Goal: Transaction & Acquisition: Obtain resource

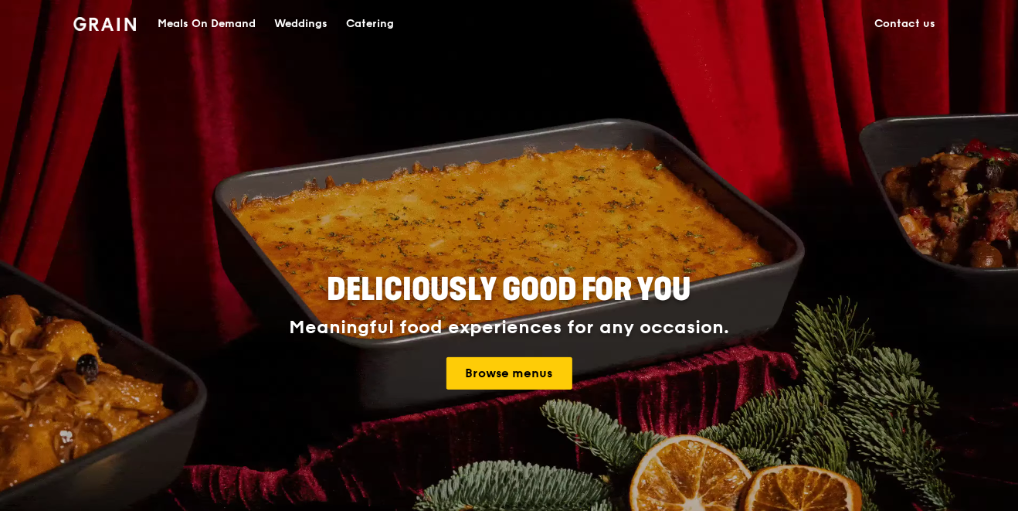
click at [219, 20] on div "Meals On Demand" at bounding box center [207, 24] width 98 height 46
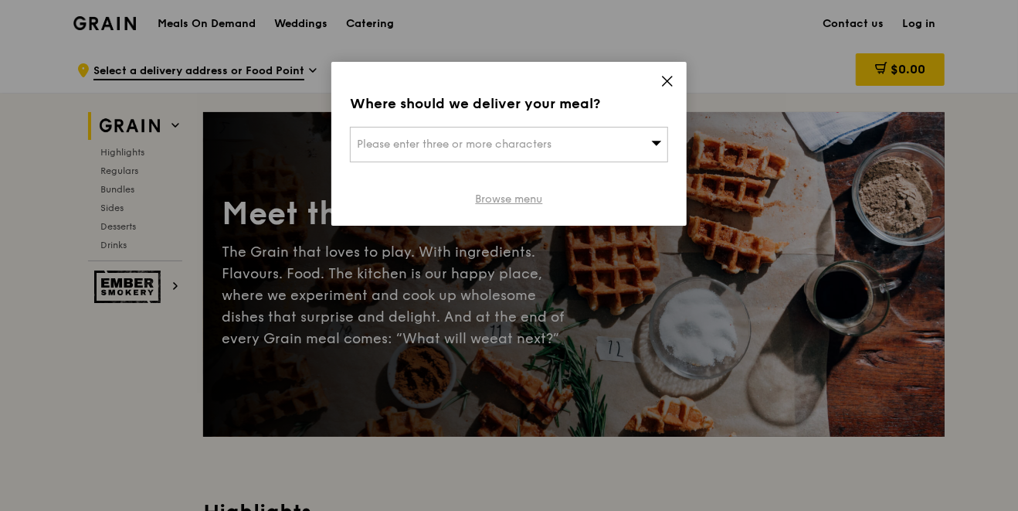
click at [518, 204] on link "Browse menu" at bounding box center [509, 199] width 67 height 15
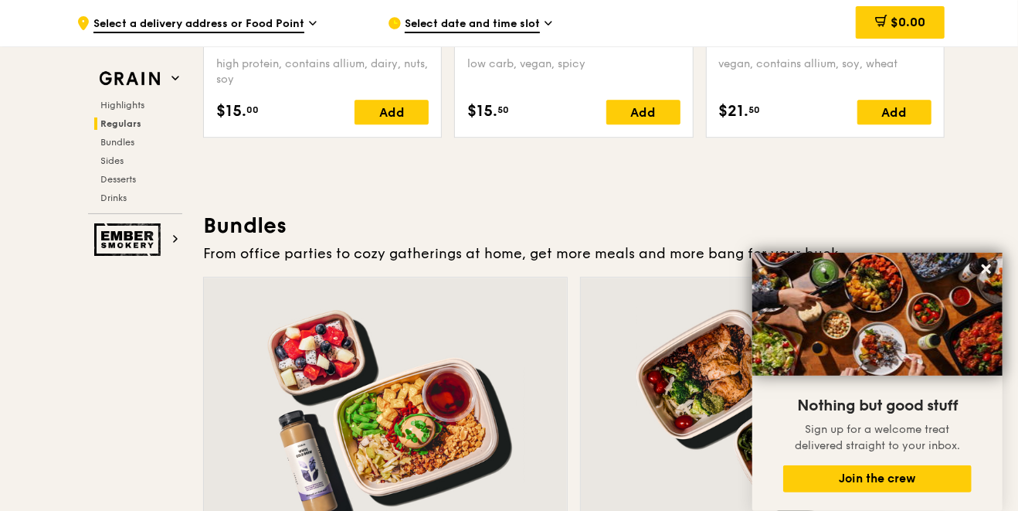
scroll to position [2188, 0]
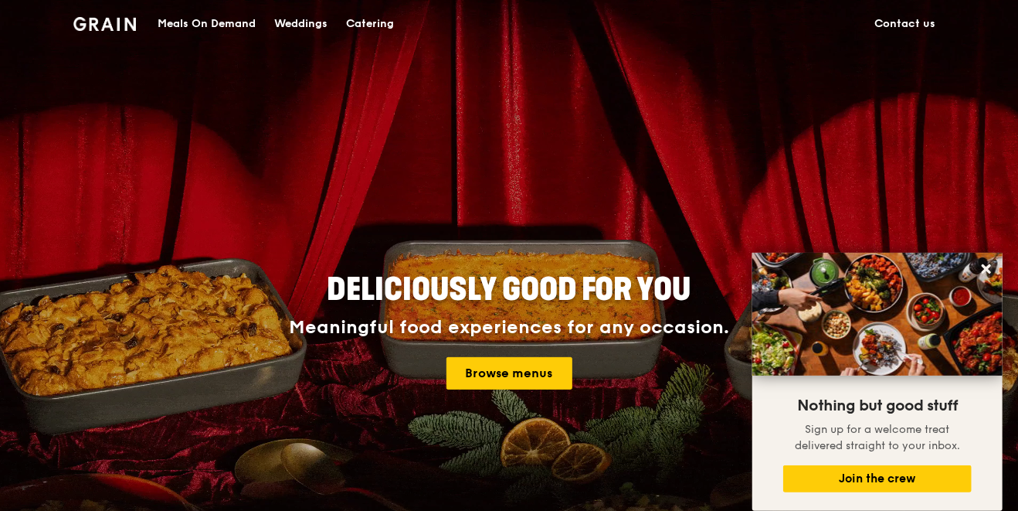
click at [370, 30] on div "Catering" at bounding box center [370, 24] width 48 height 46
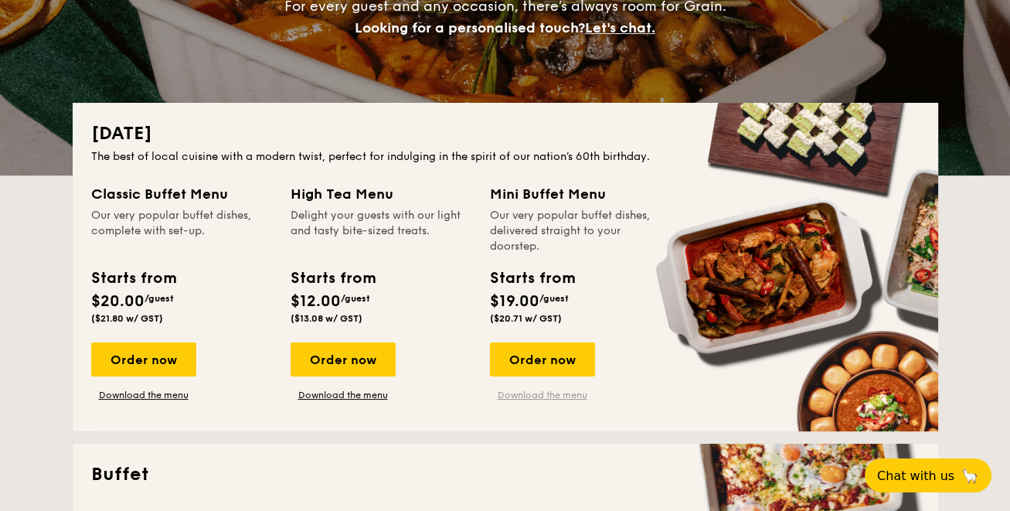
click at [528, 389] on link "Download the menu" at bounding box center [542, 395] width 105 height 12
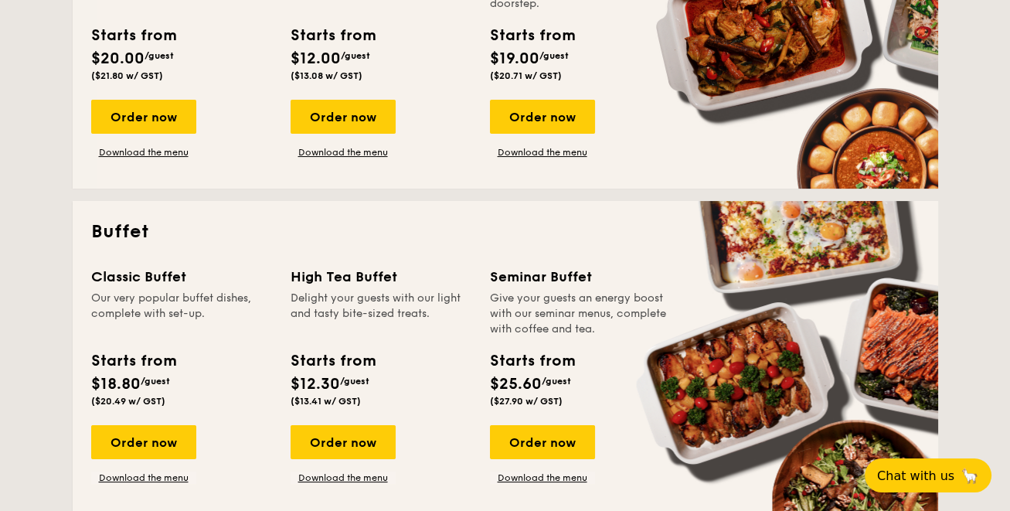
scroll to position [514, 0]
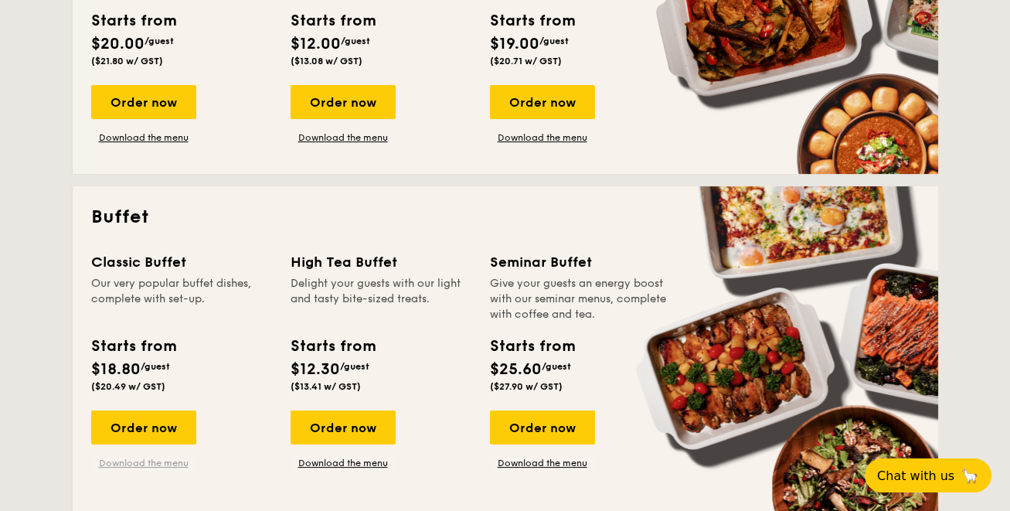
click at [139, 459] on link "Download the menu" at bounding box center [143, 462] width 105 height 12
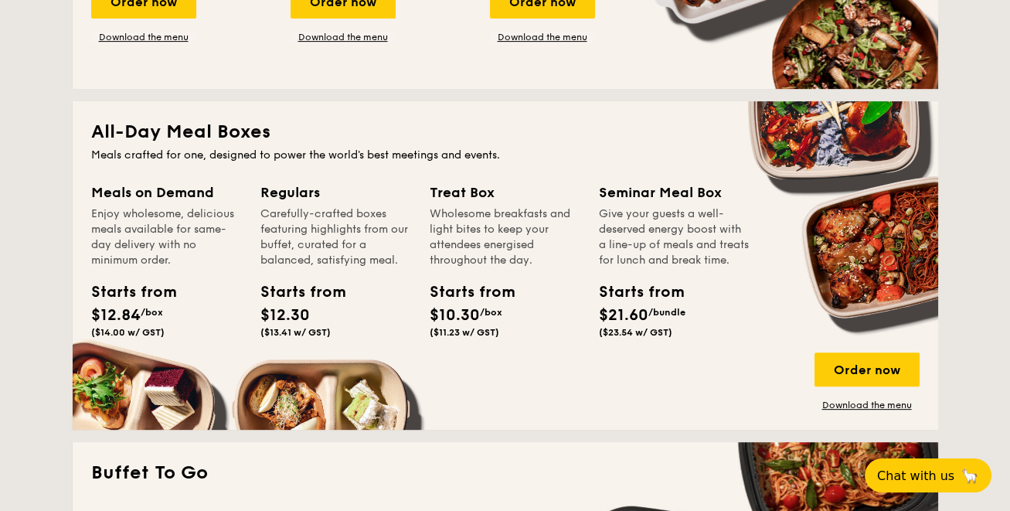
scroll to position [1030, 0]
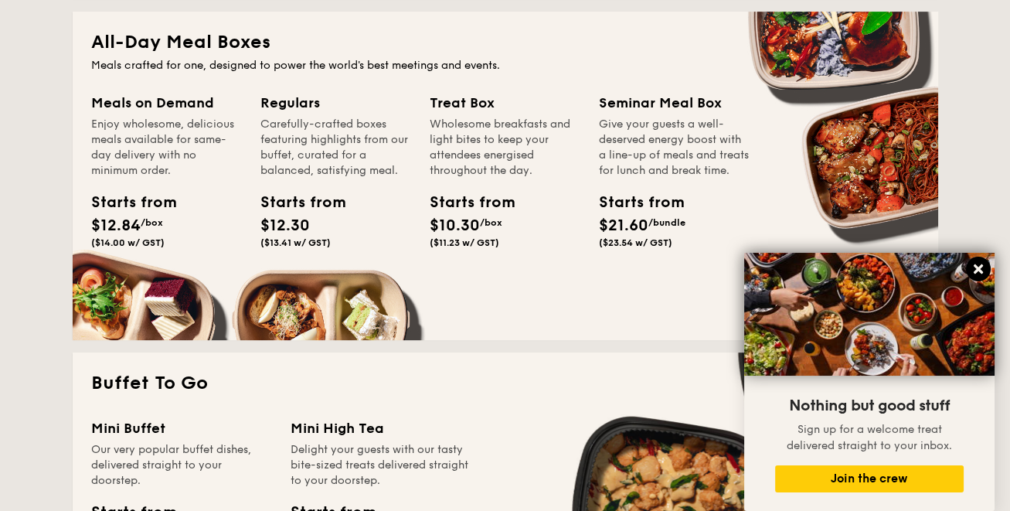
click at [982, 261] on button at bounding box center [977, 268] width 25 height 25
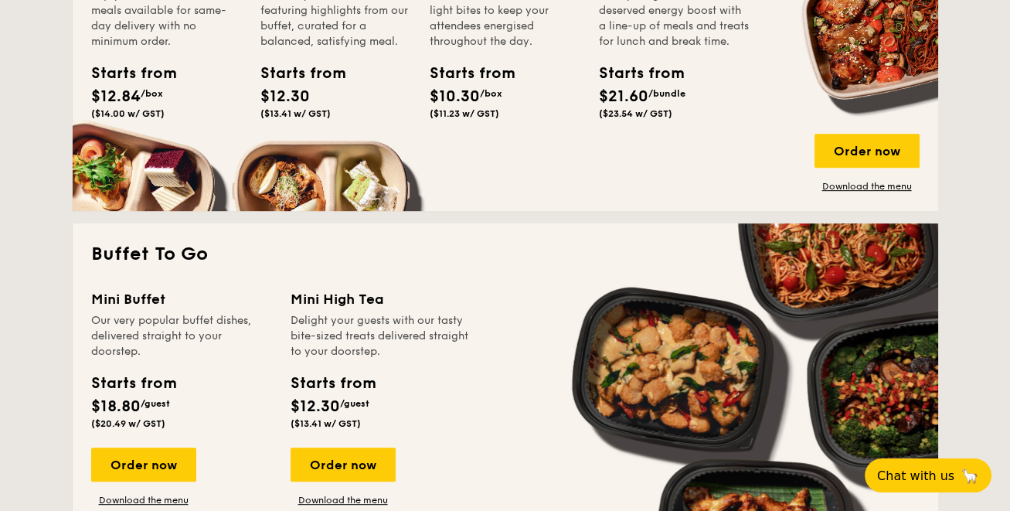
scroll to position [1287, 0]
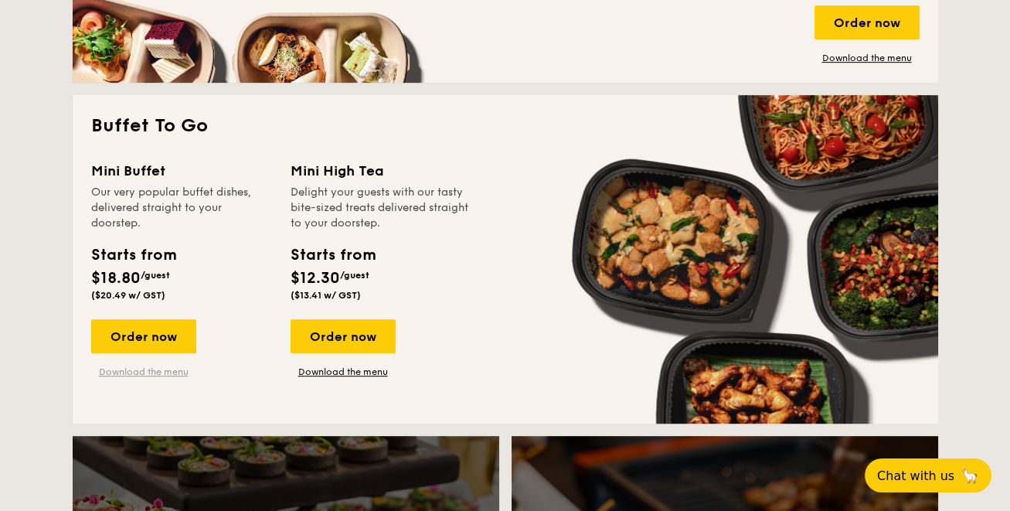
click at [137, 366] on link "Download the menu" at bounding box center [143, 371] width 105 height 12
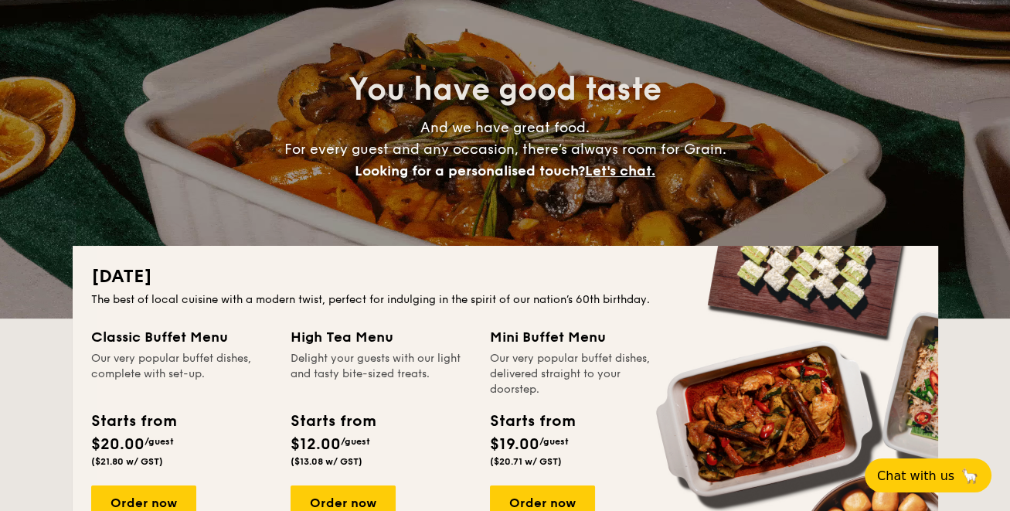
scroll to position [128, 0]
